Goal: Task Accomplishment & Management: Manage account settings

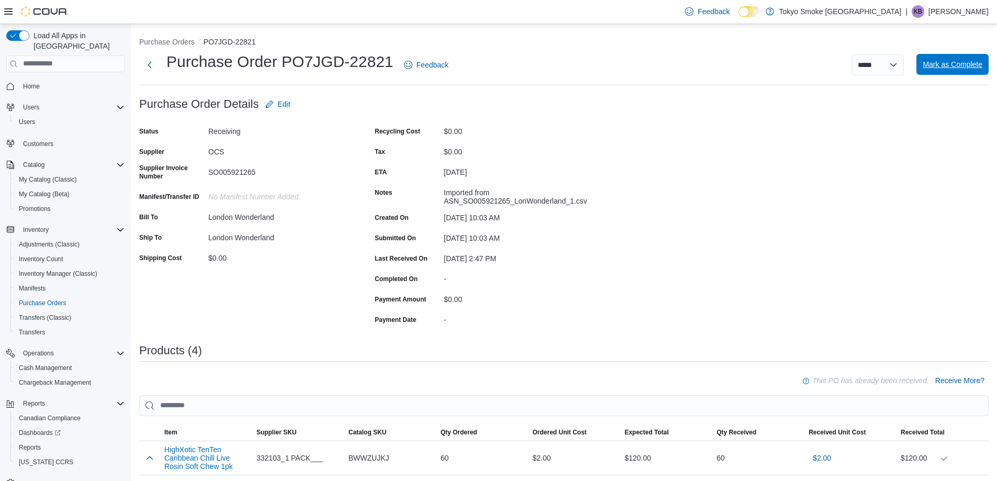
click at [949, 74] on span "Mark as Complete" at bounding box center [953, 64] width 60 height 21
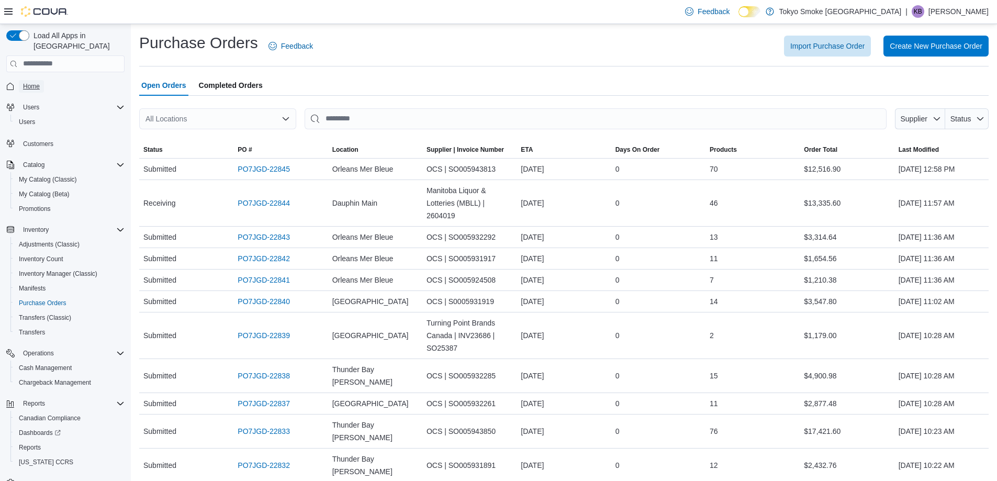
click at [26, 81] on span "Home" at bounding box center [31, 86] width 17 height 13
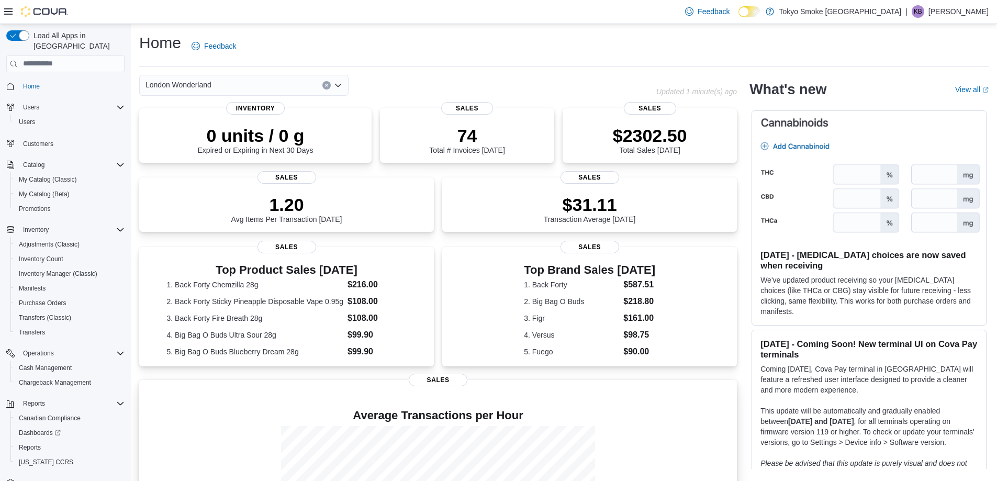
scroll to position [122, 0]
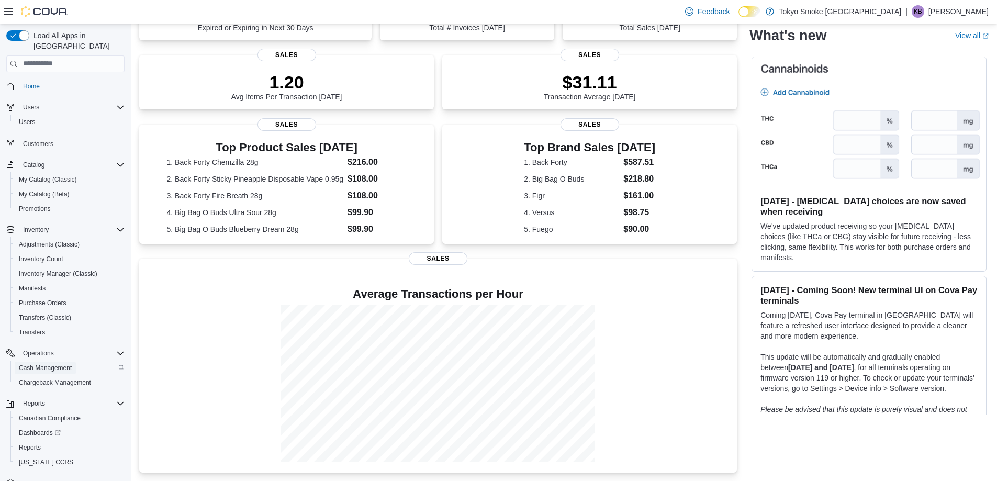
click at [30, 364] on span "Cash Management" at bounding box center [45, 368] width 53 height 8
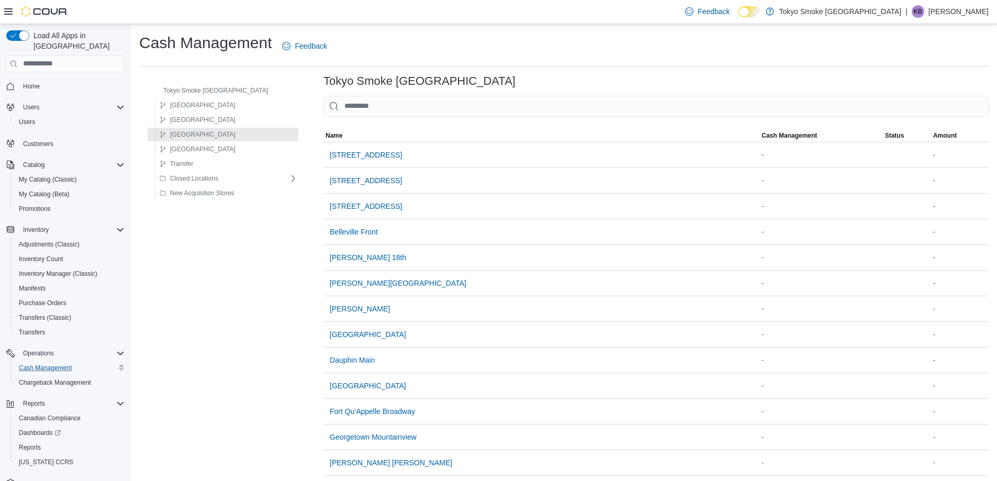
click at [379, 121] on div at bounding box center [655, 123] width 665 height 13
click at [383, 110] on input "This is a search bar. As you type, the results lower in the page will automatic…" at bounding box center [655, 106] width 665 height 21
type input "*"
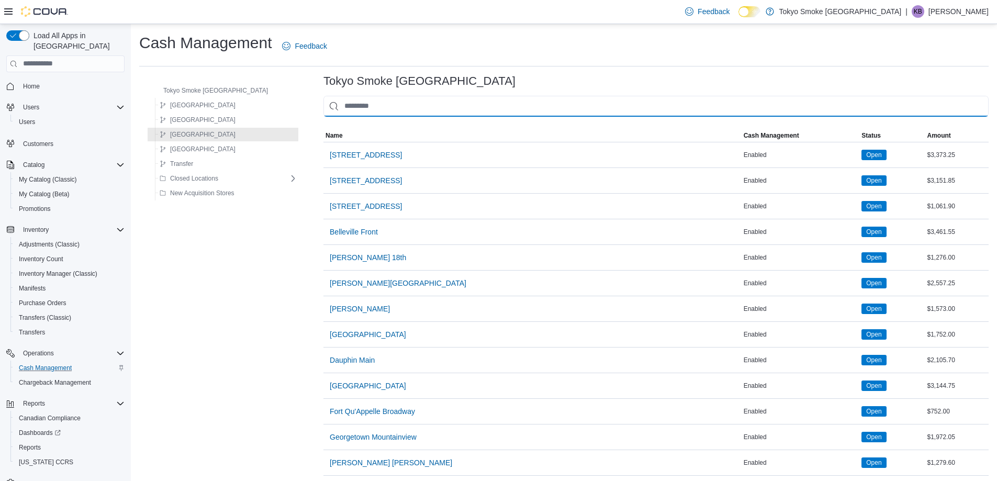
click at [355, 111] on input "This is a search bar. As you type, the results lower in the page will automatic…" at bounding box center [655, 106] width 665 height 21
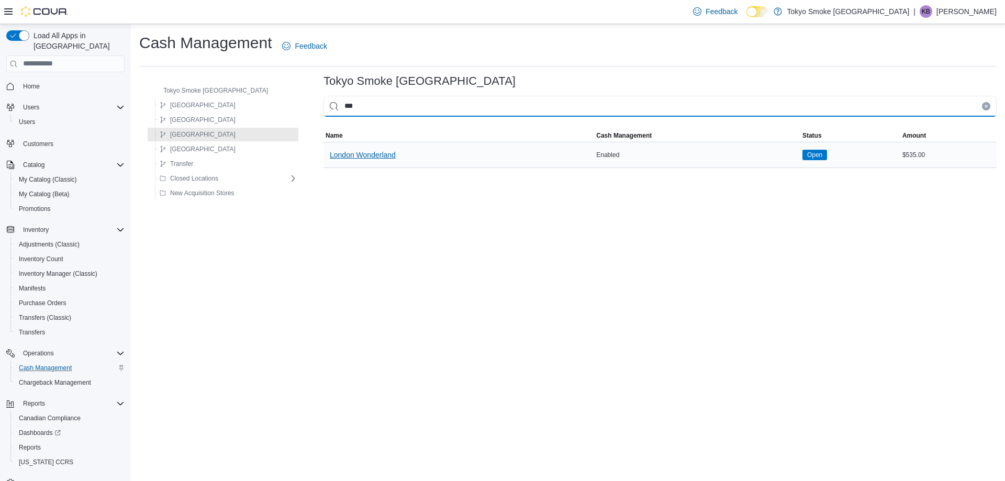
type input "***"
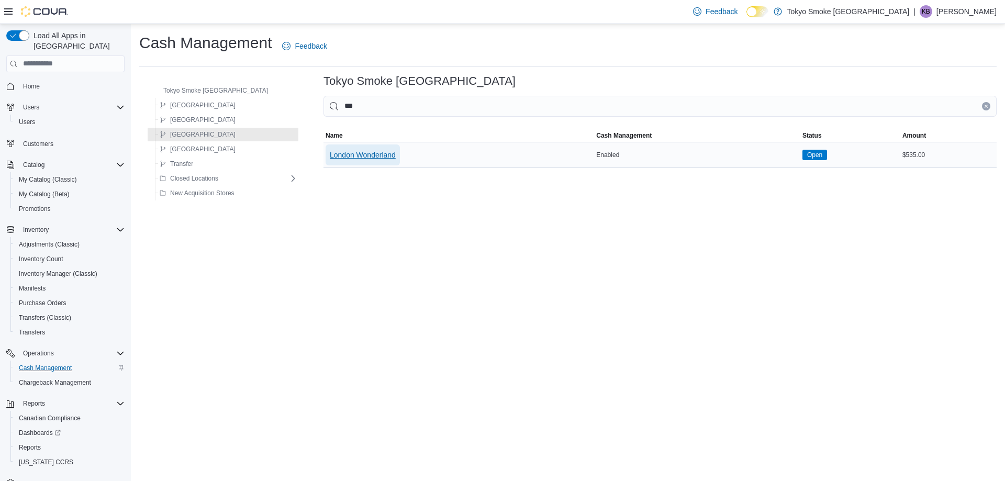
click at [351, 157] on span "London Wonderland" at bounding box center [363, 155] width 66 height 10
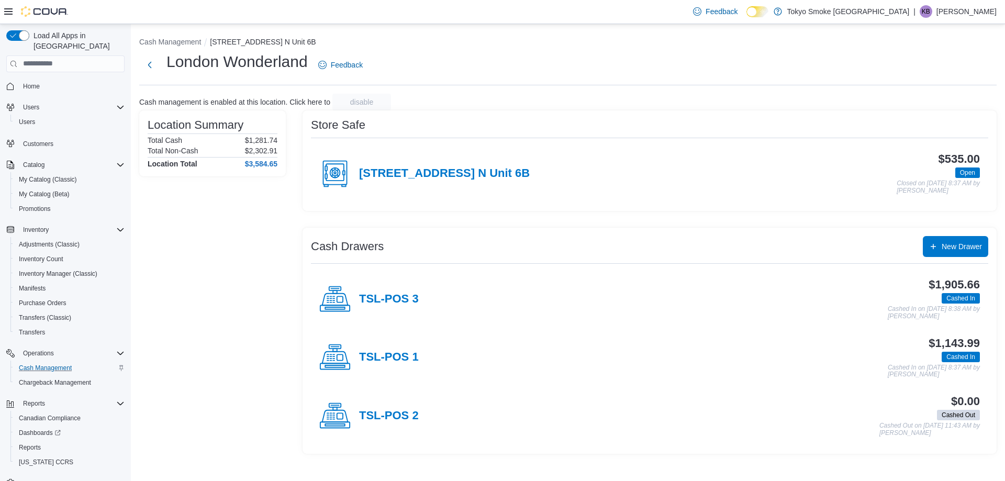
click at [433, 146] on div "666 Wonderland Rd. N Unit 6B $535.00 Open Closed on September 10, 2025 8:37 AM …" at bounding box center [649, 173] width 677 height 58
click at [418, 184] on div "666 Wonderland Rd. N Unit 6B" at bounding box center [424, 173] width 210 height 31
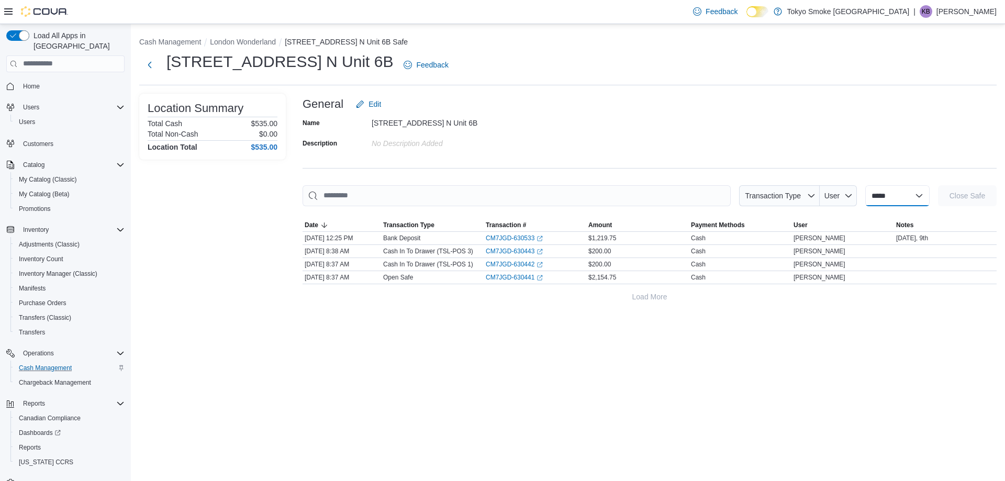
click at [874, 199] on select "**********" at bounding box center [897, 195] width 64 height 21
select select "**********"
click at [865, 185] on select "**********" at bounding box center [897, 195] width 64 height 21
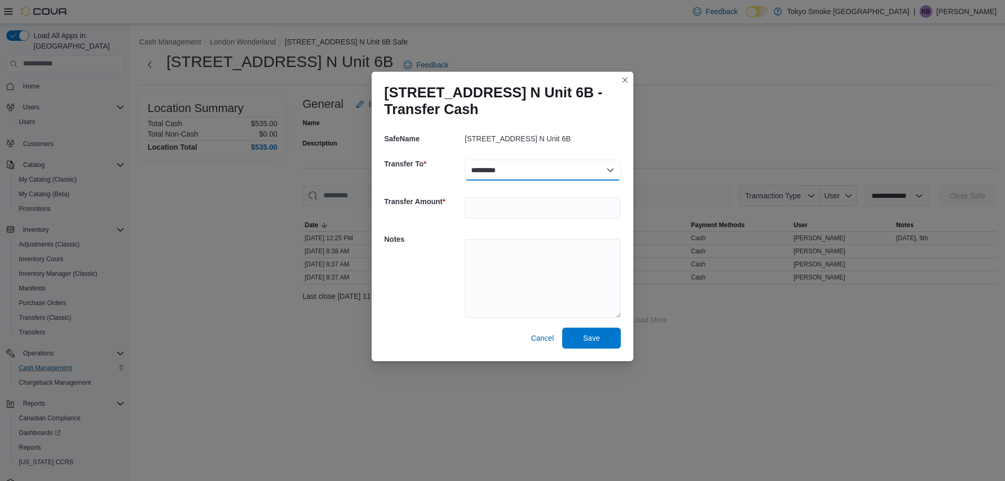
click at [535, 175] on select "********* *********" at bounding box center [543, 170] width 156 height 21
click at [514, 149] on div "666 Wonderland Rd. N Unit 6B" at bounding box center [543, 138] width 156 height 21
click at [499, 199] on input "number" at bounding box center [543, 207] width 156 height 21
click at [533, 257] on textarea at bounding box center [543, 278] width 156 height 79
drag, startPoint x: 542, startPoint y: 335, endPoint x: 555, endPoint y: 269, distance: 67.3
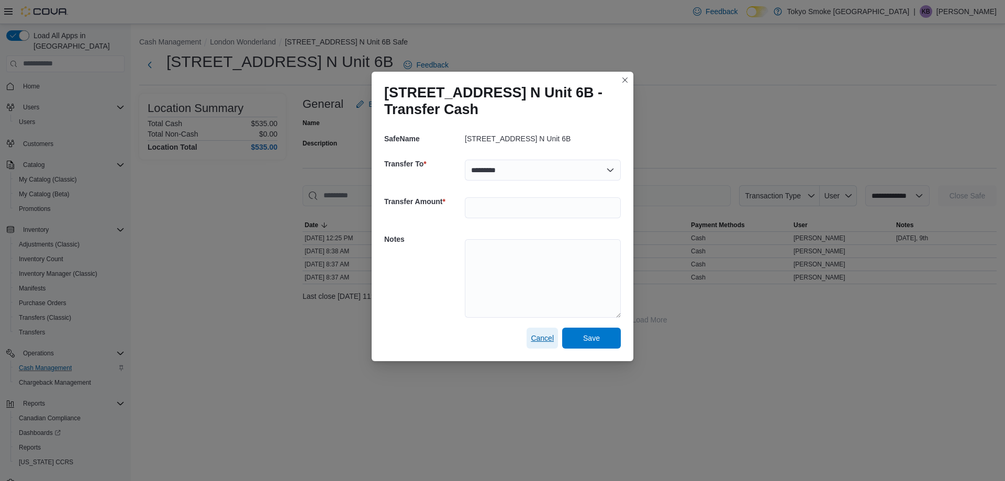
click at [543, 329] on span "Cancel" at bounding box center [542, 338] width 23 height 21
select select
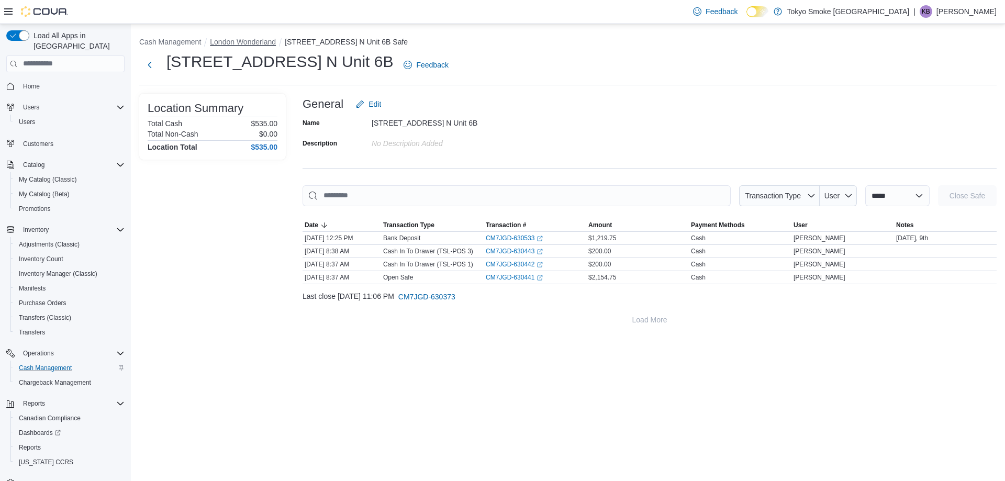
click at [249, 44] on button "London Wonderland" at bounding box center [243, 42] width 66 height 8
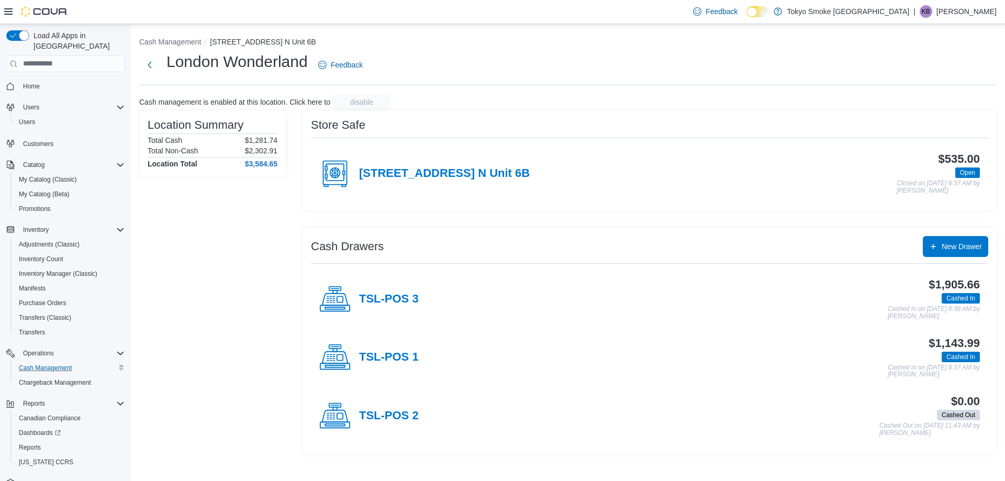
click at [497, 164] on div "666 Wonderland Rd. N Unit 6B" at bounding box center [424, 173] width 210 height 31
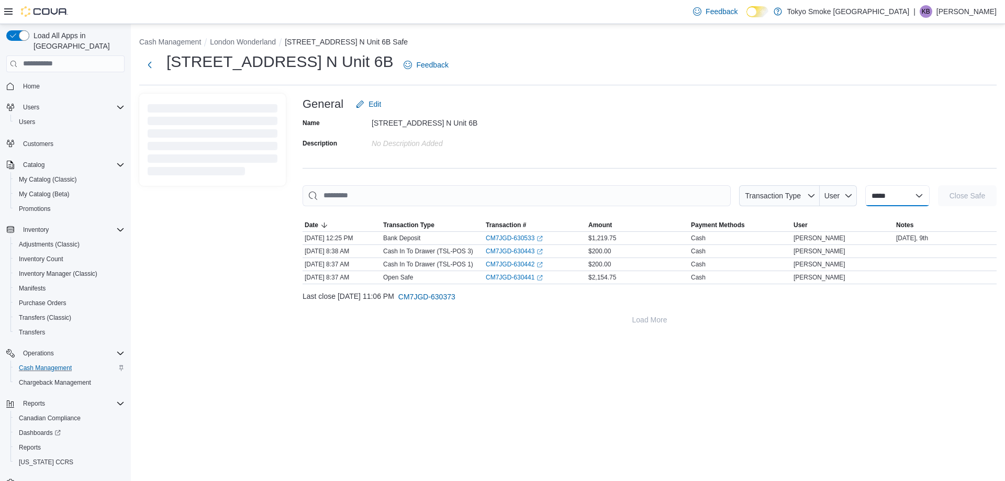
drag, startPoint x: 868, startPoint y: 199, endPoint x: 868, endPoint y: 205, distance: 5.8
click at [868, 205] on select "**********" at bounding box center [897, 195] width 64 height 21
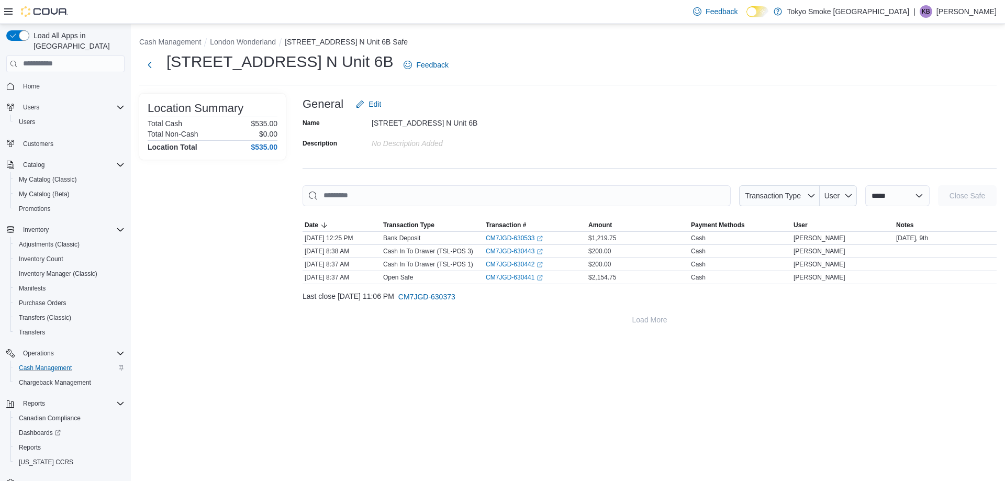
click at [874, 150] on div "Name 666 Wonderland Rd. N Unit 6B Description No Description added" at bounding box center [650, 133] width 694 height 37
click at [959, 14] on p "Kathleen Bunt" at bounding box center [966, 11] width 60 height 13
click at [917, 109] on button "Sign Out" at bounding box center [944, 102] width 96 height 17
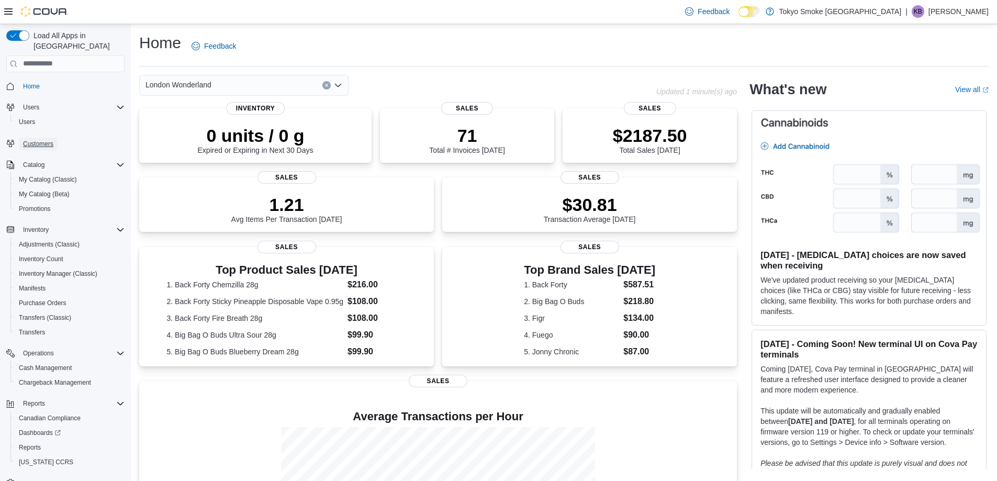
click at [41, 140] on span "Customers" at bounding box center [38, 144] width 30 height 8
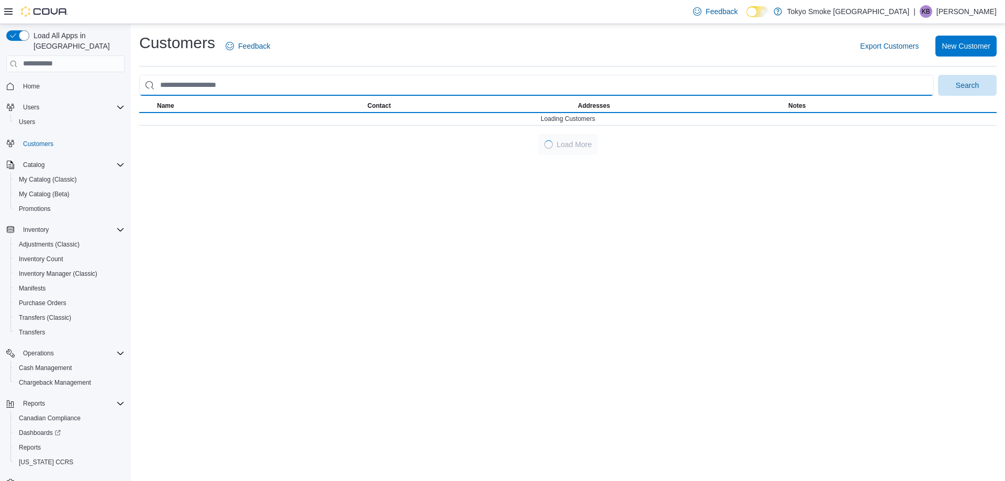
click at [232, 78] on input "search" at bounding box center [536, 85] width 795 height 21
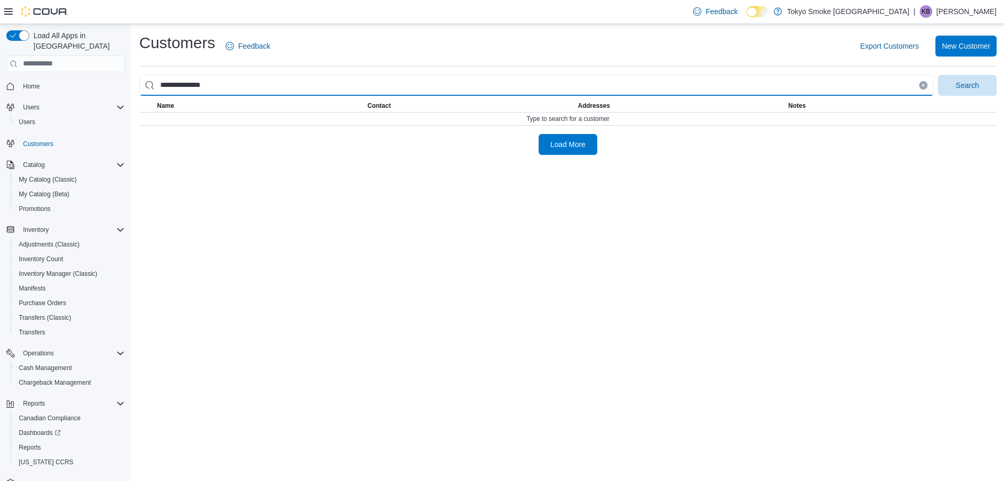
type input "**********"
click at [938, 75] on button "Search" at bounding box center [967, 85] width 59 height 21
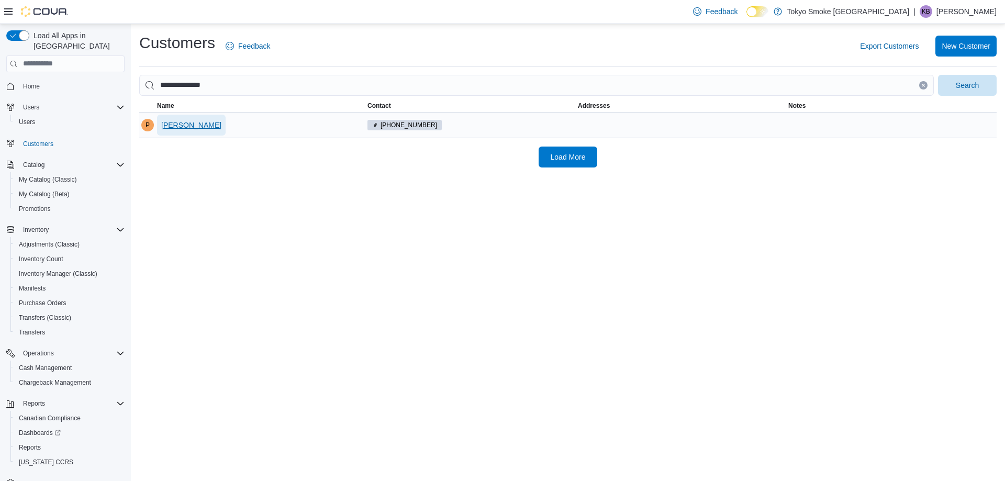
click at [179, 128] on span "[PERSON_NAME]" at bounding box center [191, 125] width 60 height 10
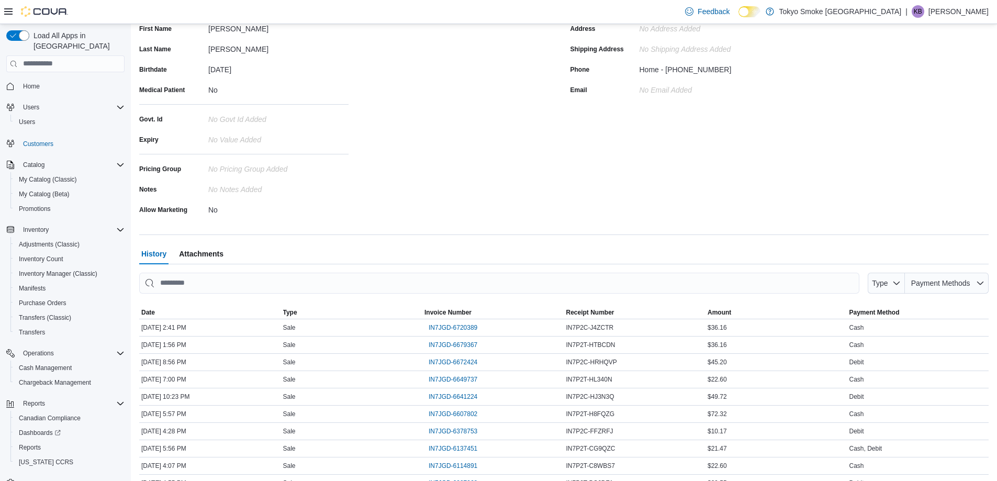
scroll to position [170, 0]
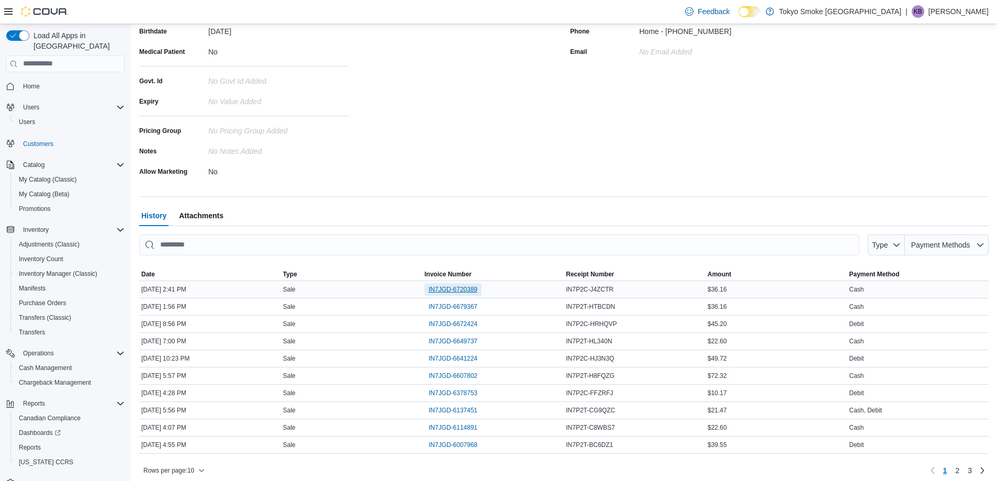
click at [435, 291] on span "IN7JGD-6720389" at bounding box center [453, 289] width 49 height 8
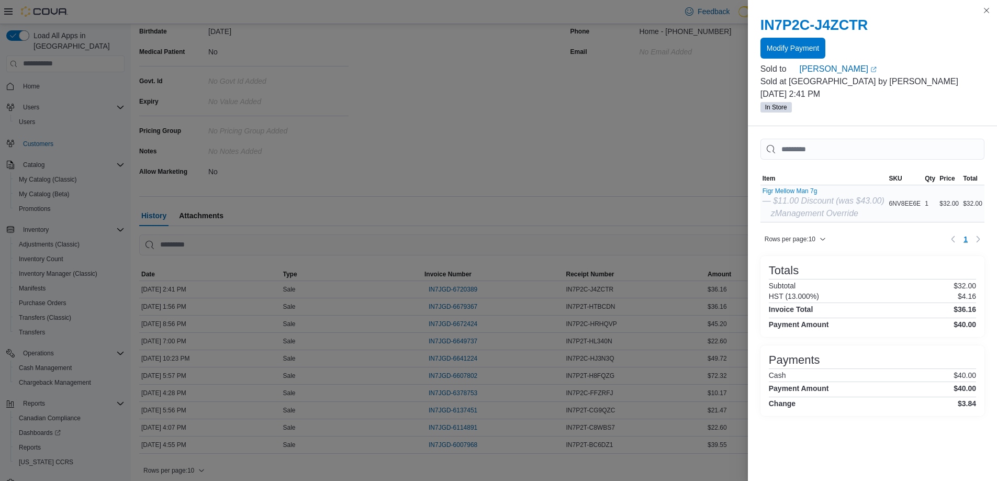
scroll to position [176, 0]
click at [812, 215] on icon "zManagement Override" at bounding box center [814, 213] width 87 height 9
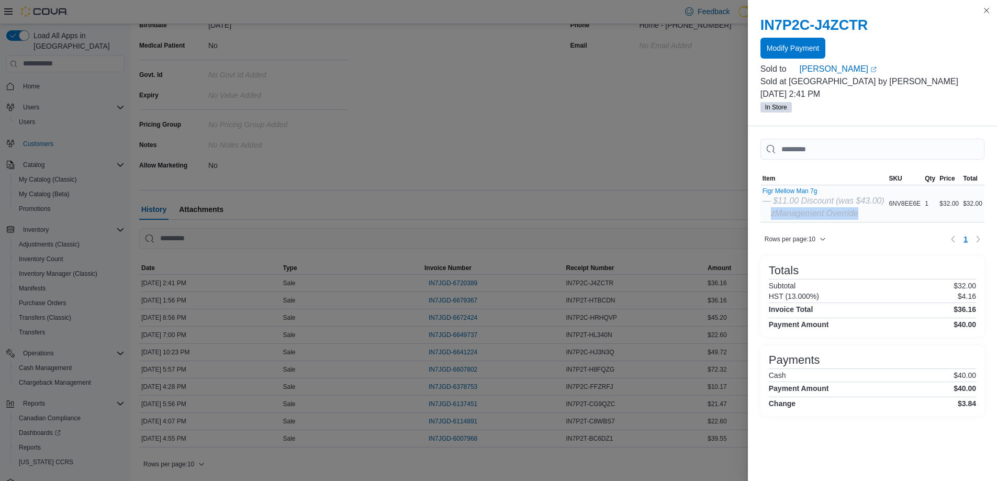
click at [812, 215] on icon "zManagement Override" at bounding box center [814, 213] width 87 height 9
